Goal: Information Seeking & Learning: Learn about a topic

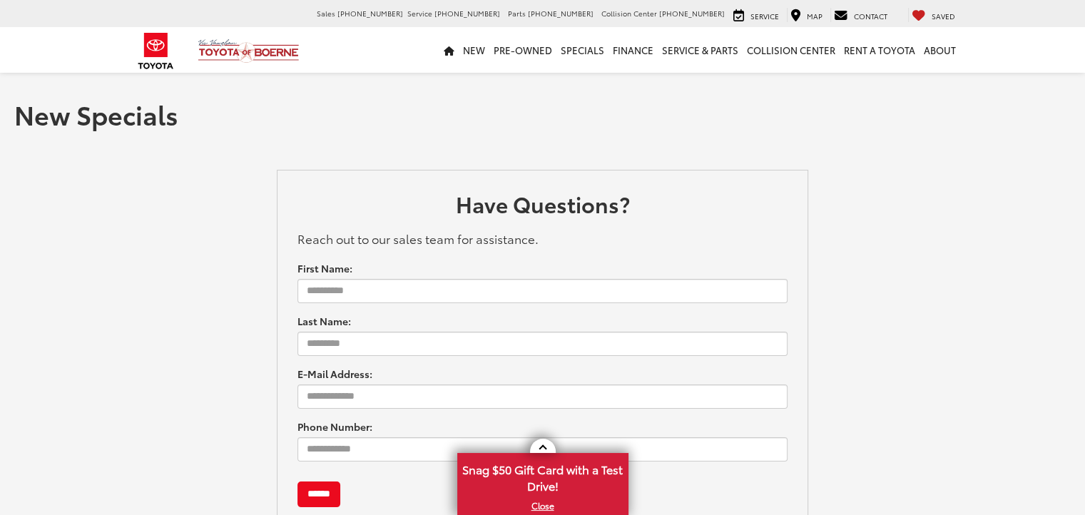
click at [404, 143] on div "New Specials" at bounding box center [542, 110] width 1085 height 78
click at [521, 47] on link "Pre-Owned" at bounding box center [522, 50] width 67 height 46
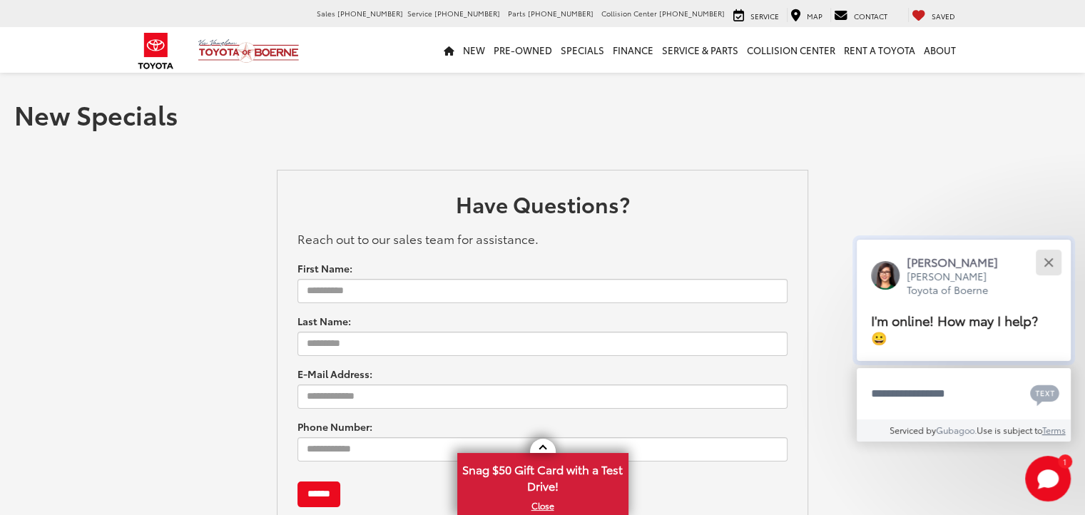
click at [1044, 258] on div "Close" at bounding box center [1048, 262] width 9 height 9
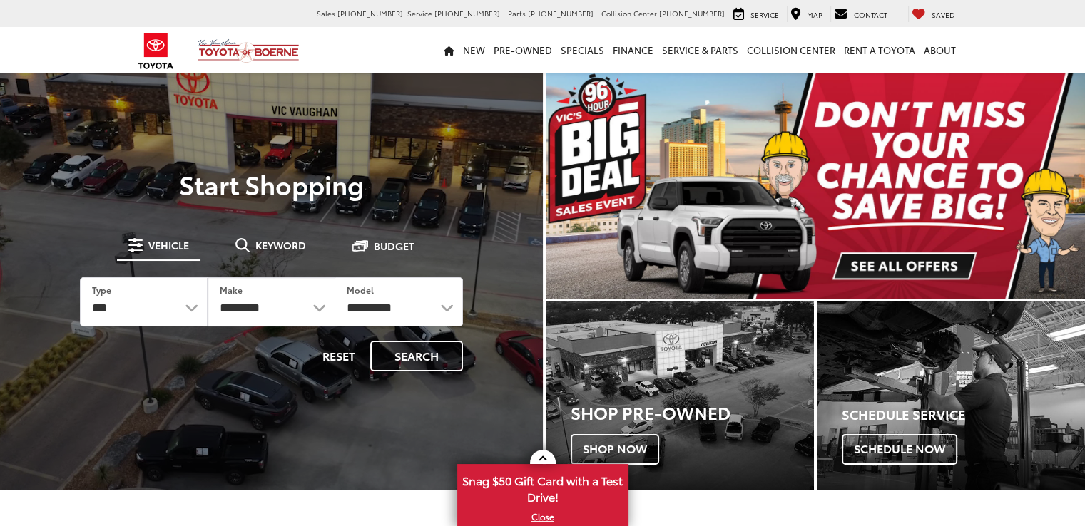
click at [902, 261] on img "carousel slide number 1 of 1" at bounding box center [816, 185] width 540 height 228
